Goal: Information Seeking & Learning: Learn about a topic

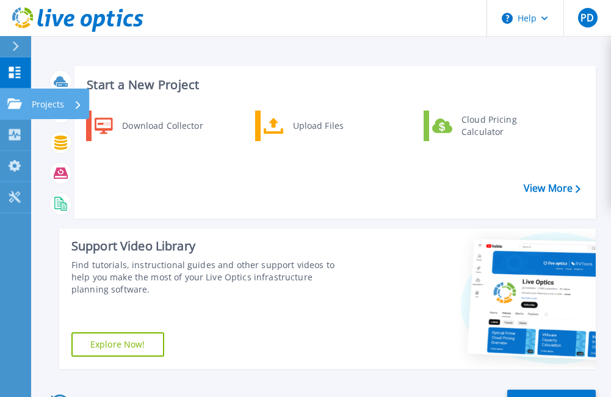
click at [19, 104] on icon at bounding box center [14, 103] width 15 height 10
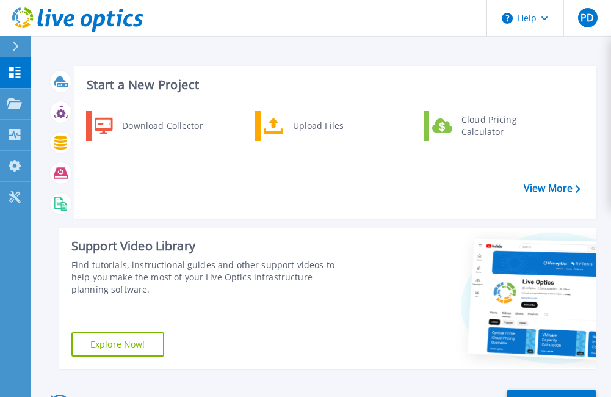
click at [408, 230] on div at bounding box center [476, 298] width 240 height 140
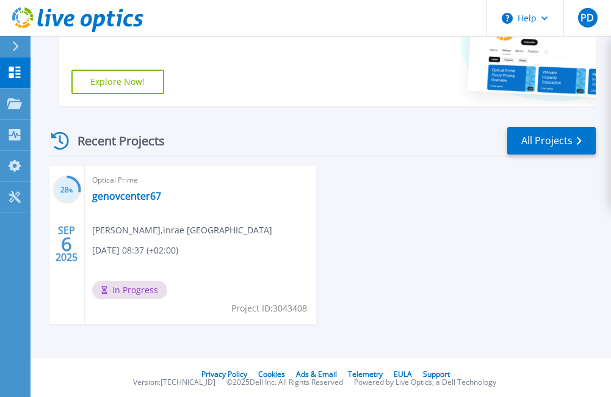
scroll to position [264, 0]
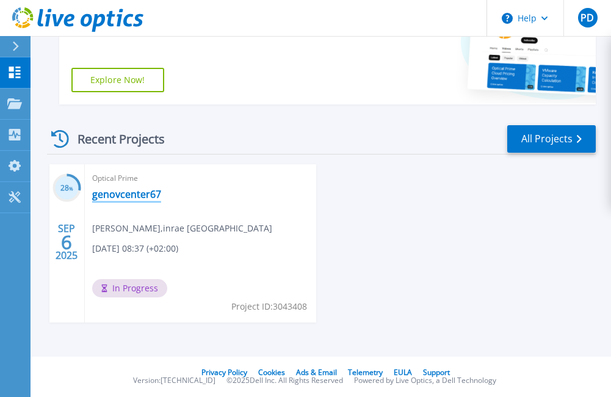
click at [126, 193] on link "genovcenter67" at bounding box center [126, 194] width 69 height 12
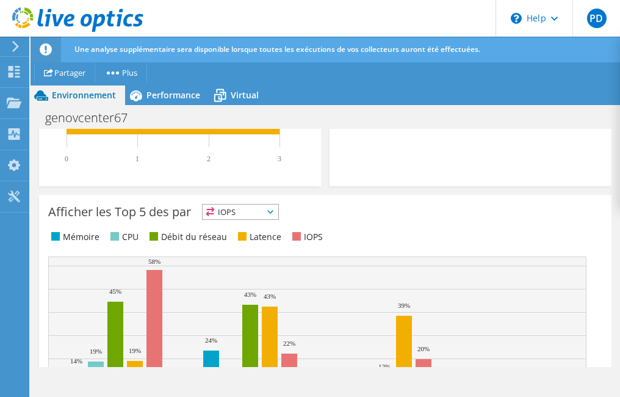
scroll to position [675, 0]
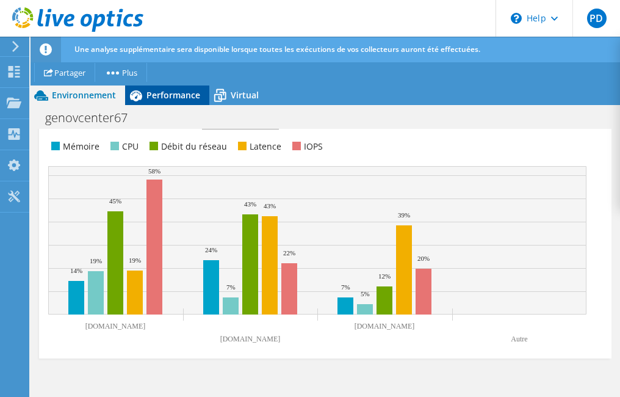
click at [186, 95] on span "Performance" at bounding box center [174, 95] width 54 height 12
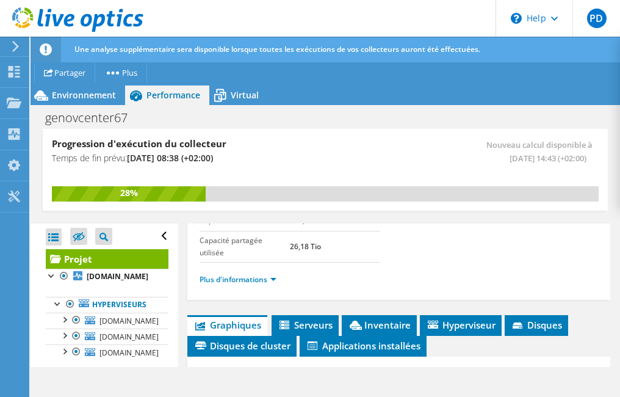
scroll to position [297, 0]
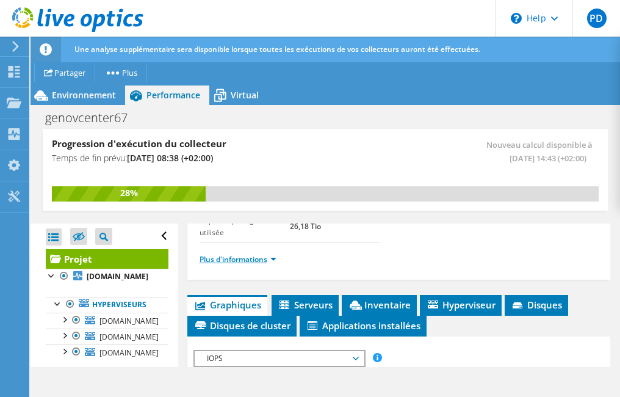
click at [253, 264] on link "Plus d'informations" at bounding box center [238, 259] width 77 height 10
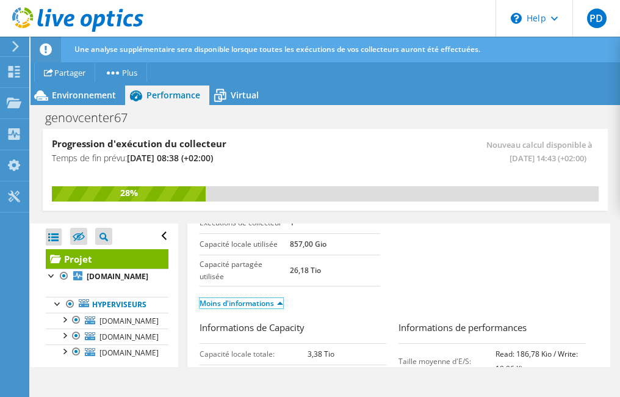
scroll to position [261, 0]
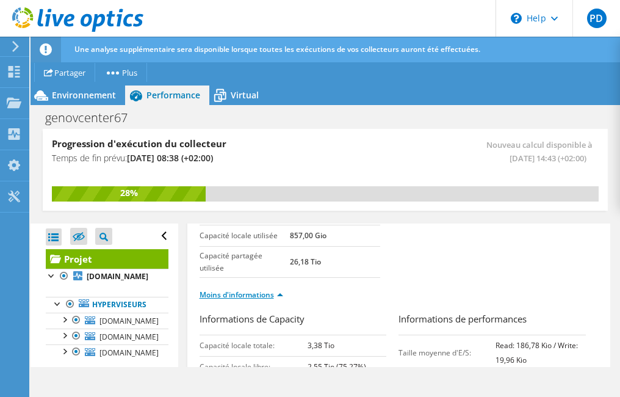
click at [266, 299] on link "Moins d'informations" at bounding box center [242, 294] width 84 height 10
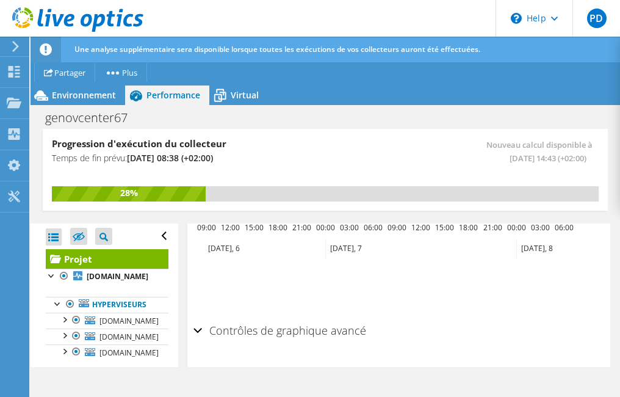
scroll to position [755, 0]
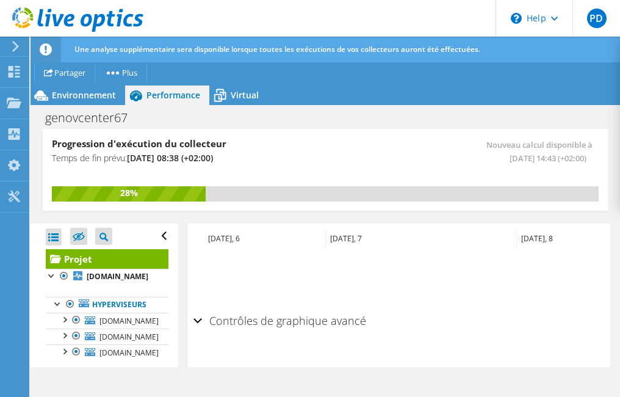
click at [305, 331] on h2 "Contrôles de graphique avancé" at bounding box center [280, 320] width 173 height 24
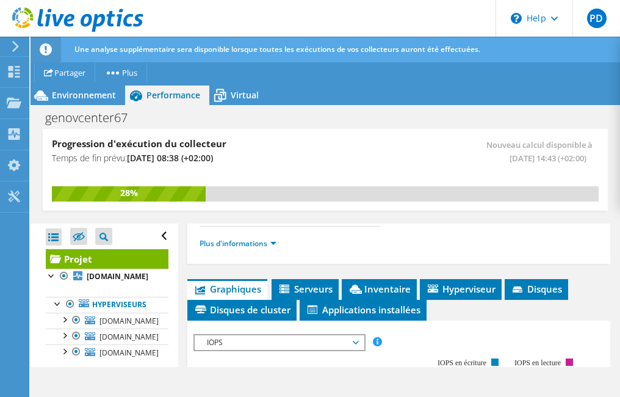
scroll to position [317, 0]
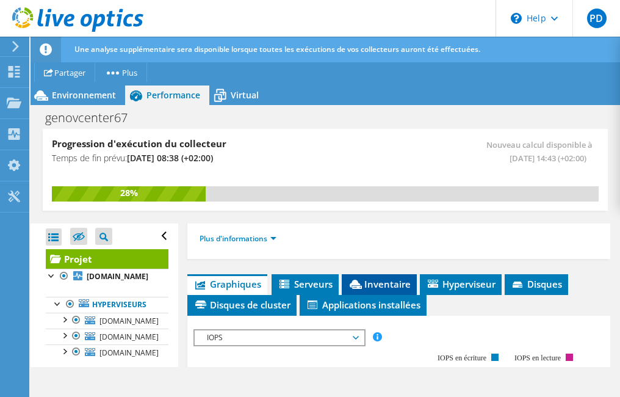
click at [386, 290] on span "Inventaire" at bounding box center [379, 284] width 63 height 12
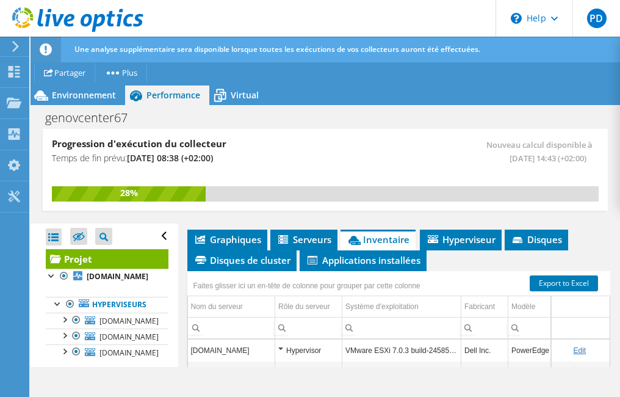
scroll to position [355, 0]
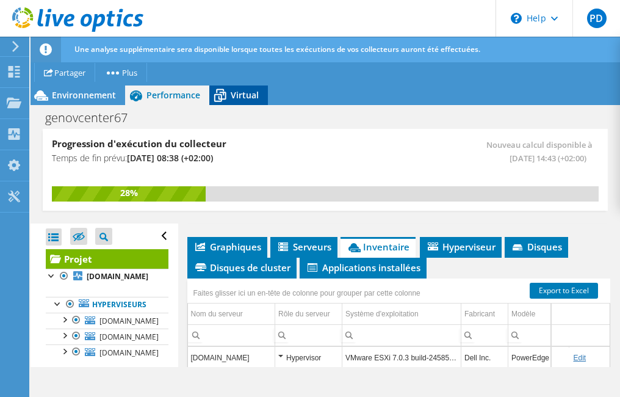
click at [232, 95] on span "Virtual" at bounding box center [245, 95] width 28 height 12
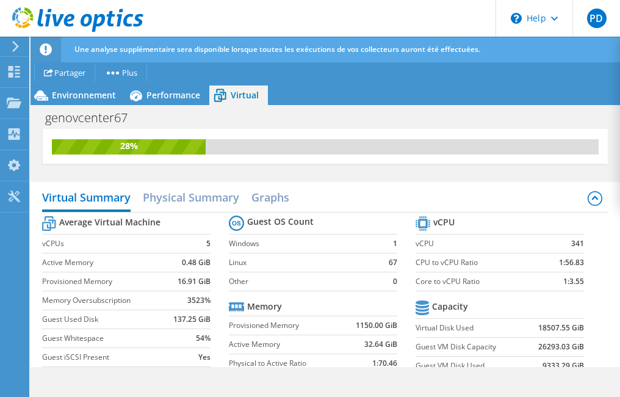
scroll to position [45, 0]
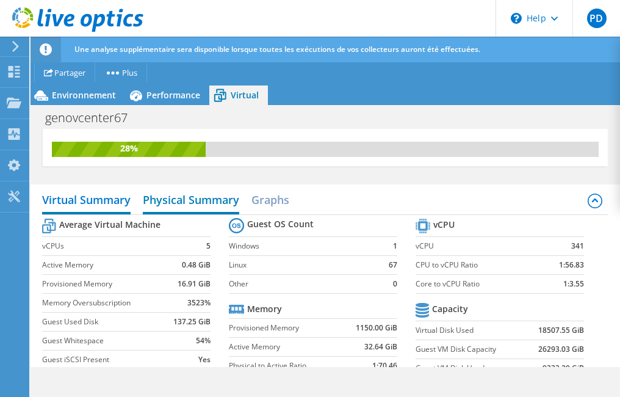
click at [207, 204] on h2 "Physical Summary" at bounding box center [191, 200] width 96 height 27
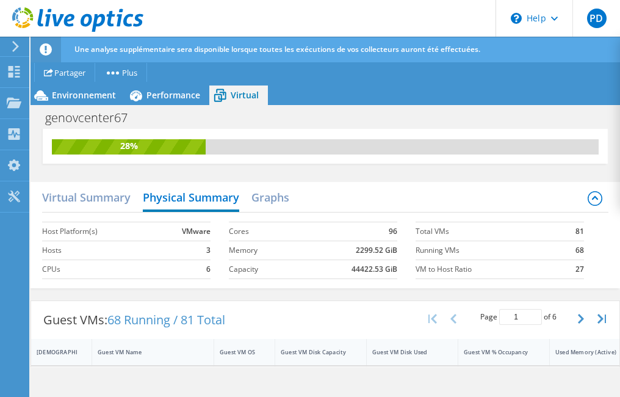
scroll to position [0, 0]
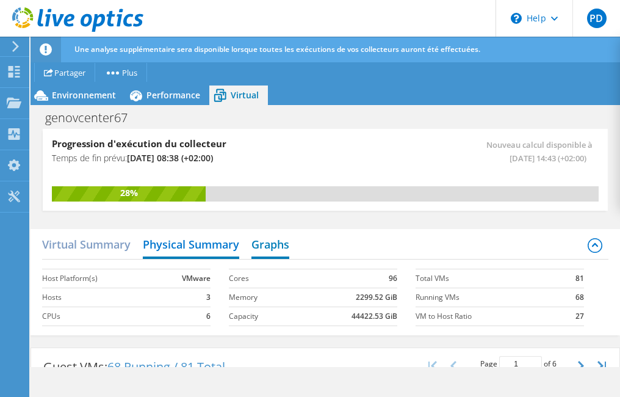
click at [282, 244] on h2 "Graphs" at bounding box center [271, 245] width 38 height 27
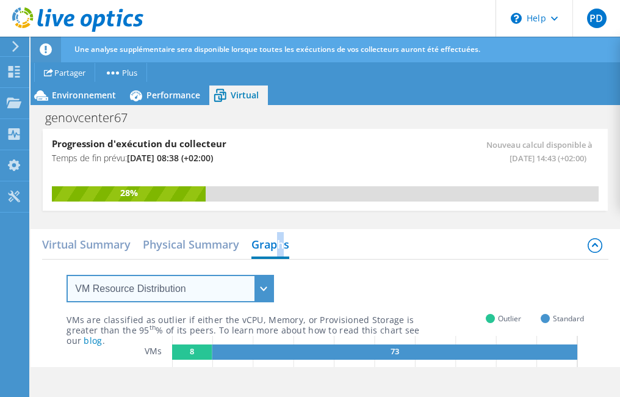
click at [261, 290] on select "VM Resource Distribution Provisioning Contrast Over Provisioning" at bounding box center [171, 288] width 208 height 27
select select "Provisioning Contrast"
click at [67, 275] on select "VM Resource Distribution Provisioning Contrast Over Provisioning" at bounding box center [171, 288] width 208 height 27
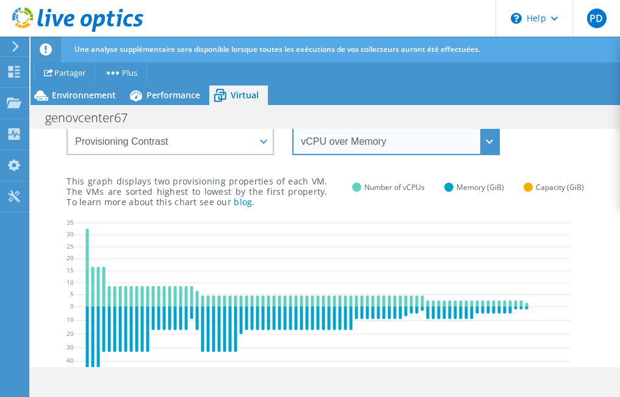
scroll to position [146, 0]
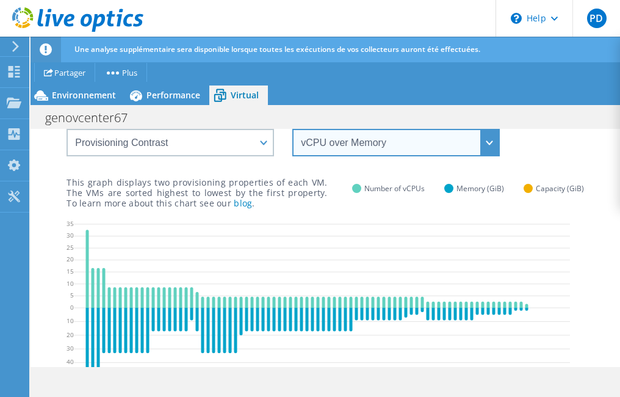
click at [484, 144] on select "vCPU over Memory vCPU over Capacity Memory over vCPU Memory over Capacity Capac…" at bounding box center [396, 142] width 208 height 27
select select "vCPU over Capacity"
click at [292, 129] on select "vCPU over Memory vCPU over Capacity Memory over vCPU Memory over Capacity Capac…" at bounding box center [396, 142] width 208 height 27
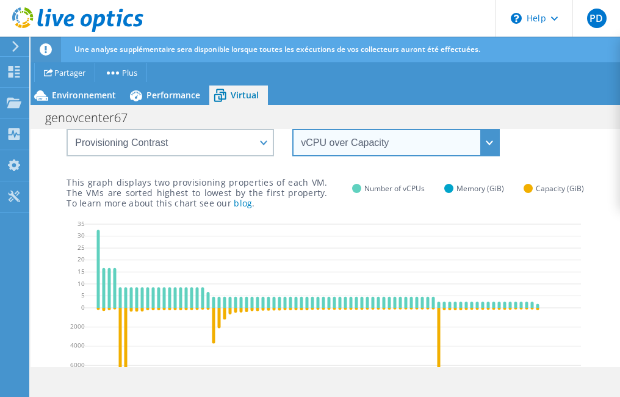
click at [490, 146] on select "vCPU over Memory vCPU over Capacity Memory over vCPU Memory over Capacity Capac…" at bounding box center [396, 142] width 208 height 27
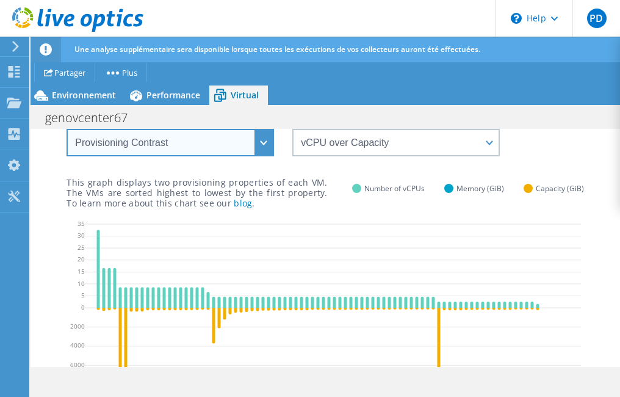
click at [263, 142] on select "VM Resource Distribution Provisioning Contrast Over Provisioning" at bounding box center [171, 142] width 208 height 27
select select "Over Provisioning"
click at [67, 129] on select "VM Resource Distribution Provisioning Contrast Over Provisioning" at bounding box center [171, 142] width 208 height 27
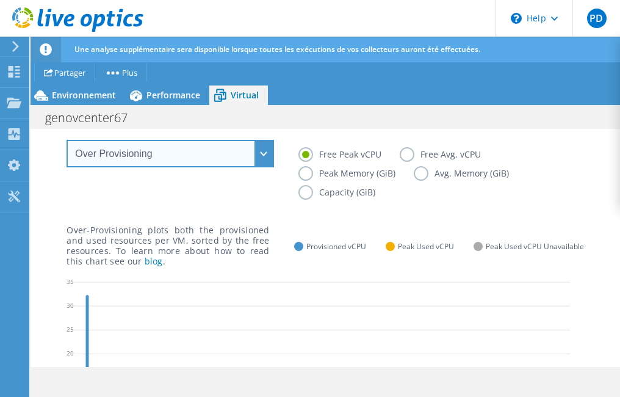
scroll to position [123, 0]
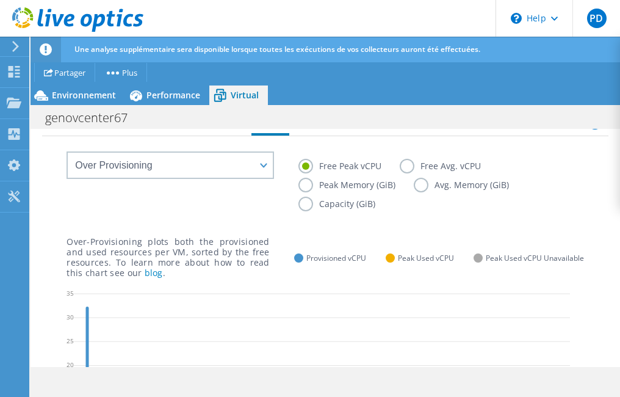
click at [303, 186] on label "Peak Memory (GiB)" at bounding box center [356, 185] width 115 height 15
click at [0, 0] on input "Peak Memory (GiB)" at bounding box center [0, 0] width 0 height 0
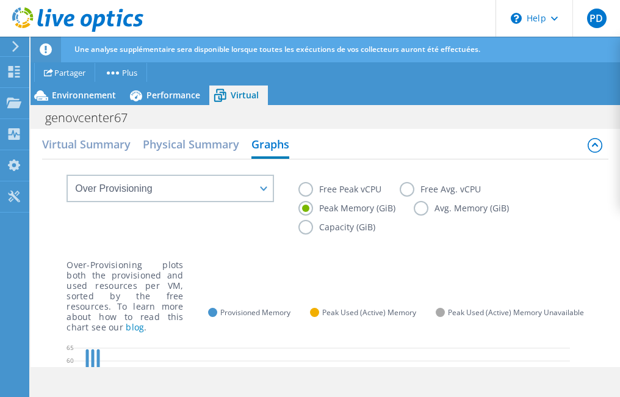
scroll to position [97, 0]
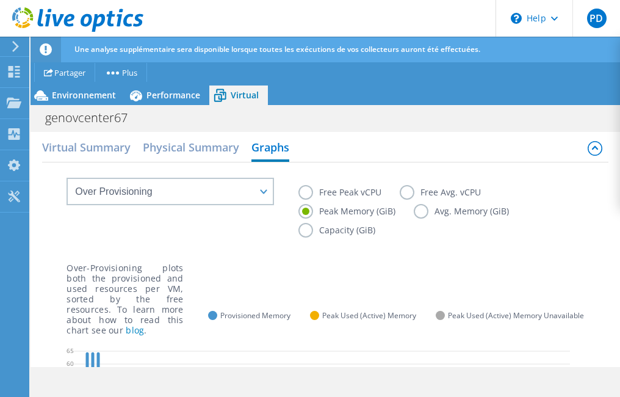
click at [454, 195] on label "Free Avg. vCPU" at bounding box center [450, 192] width 100 height 15
click at [0, 0] on input "Free Avg. vCPU" at bounding box center [0, 0] width 0 height 0
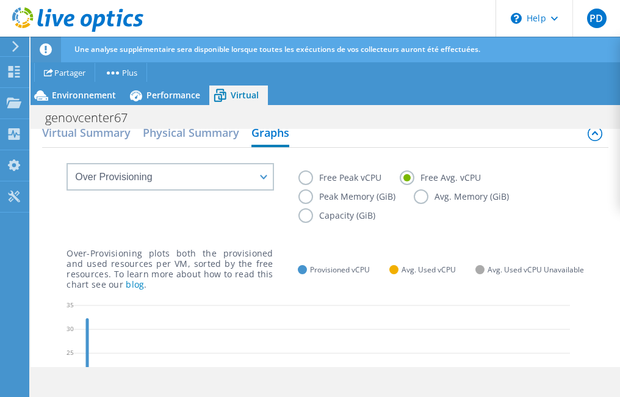
scroll to position [96, 0]
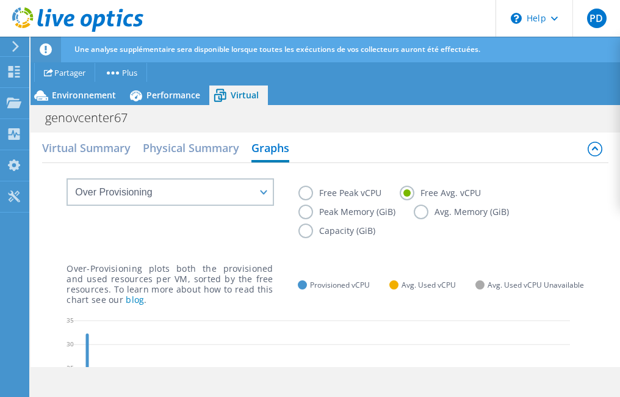
click at [452, 215] on label "Avg. Memory (GiB)" at bounding box center [471, 212] width 114 height 15
click at [0, 0] on input "Avg. Memory (GiB)" at bounding box center [0, 0] width 0 height 0
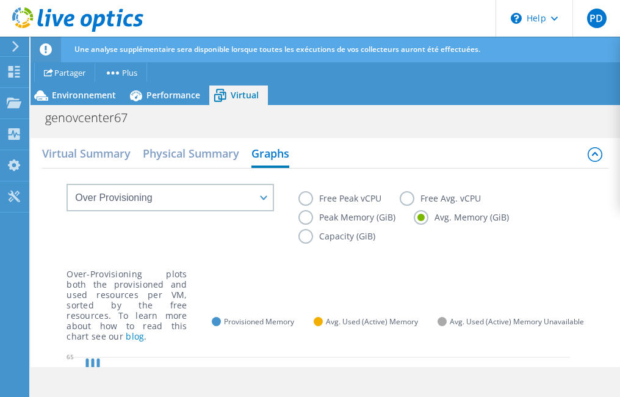
scroll to position [67, 0]
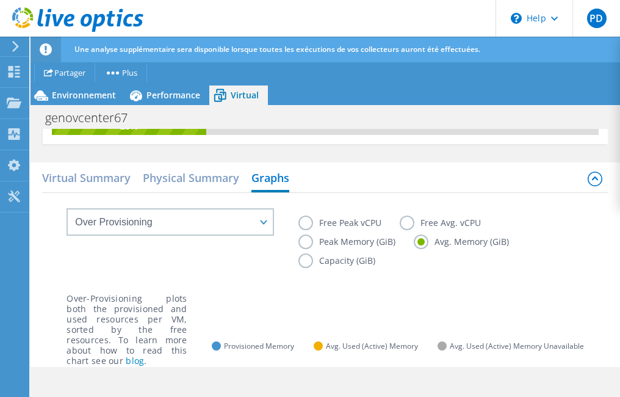
click at [324, 262] on label "Capacity (GiB)" at bounding box center [346, 260] width 95 height 15
click at [0, 0] on input "Capacity (GiB)" at bounding box center [0, 0] width 0 height 0
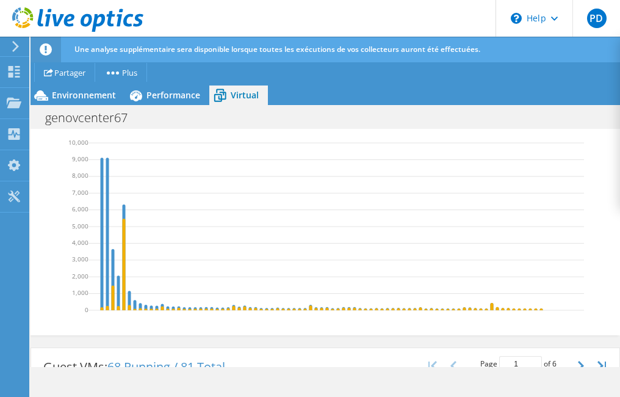
scroll to position [270, 0]
